Goal: Check status: Check status

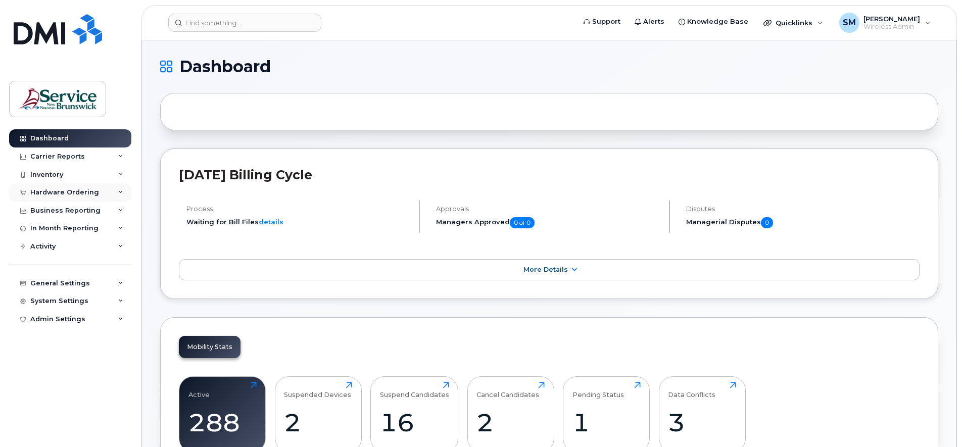
click at [119, 191] on icon at bounding box center [120, 192] width 5 height 5
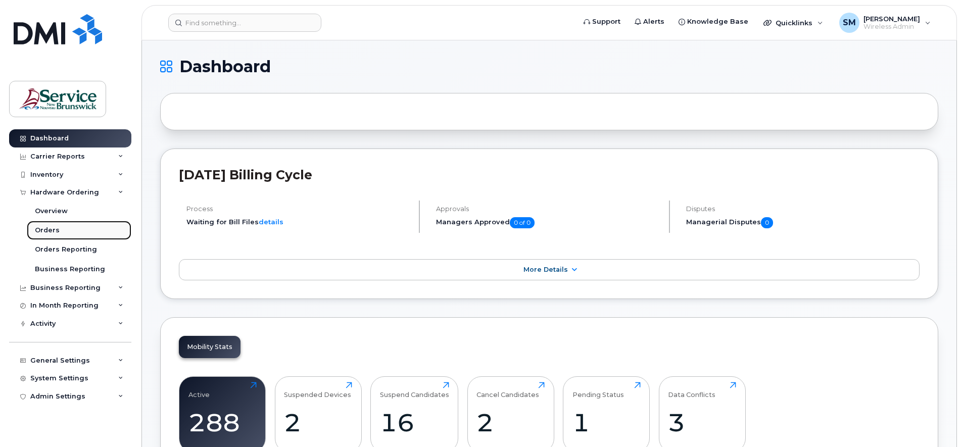
click at [44, 230] on div "Orders" at bounding box center [47, 230] width 25 height 9
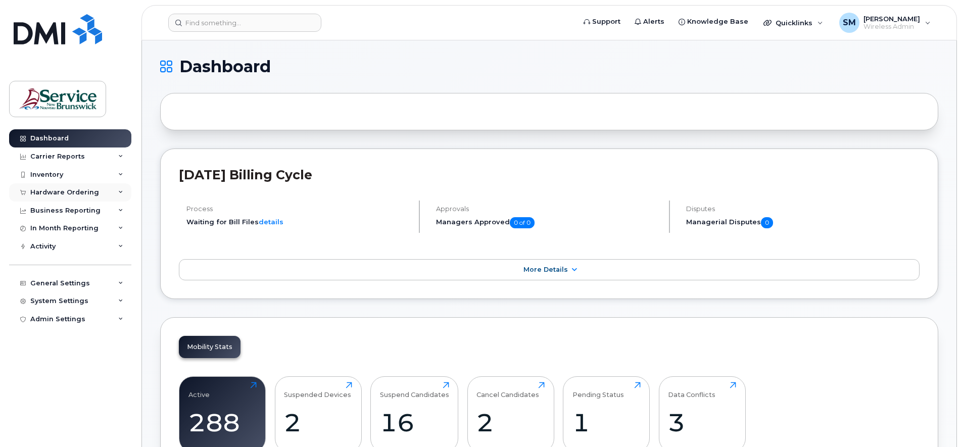
click at [119, 192] on icon at bounding box center [120, 192] width 5 height 5
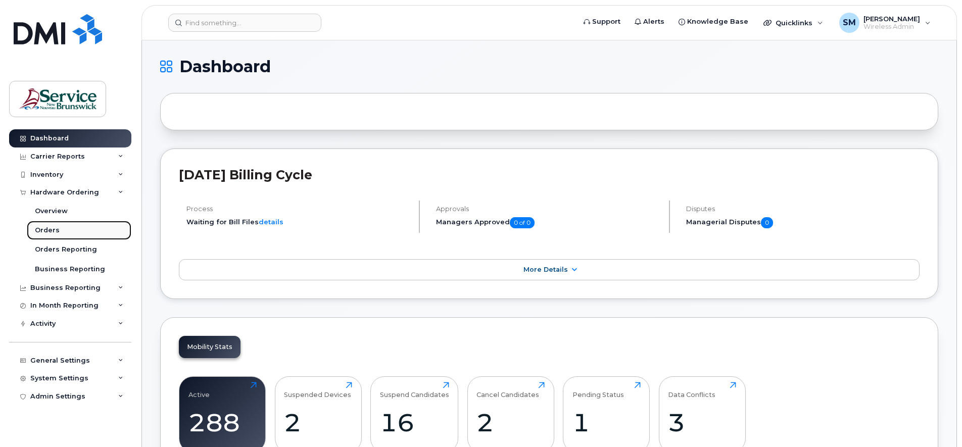
click at [44, 229] on div "Orders" at bounding box center [47, 230] width 25 height 9
